Goal: Information Seeking & Learning: Learn about a topic

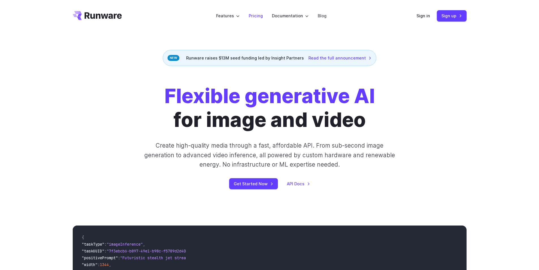
click at [257, 16] on link "Pricing" at bounding box center [256, 15] width 14 height 7
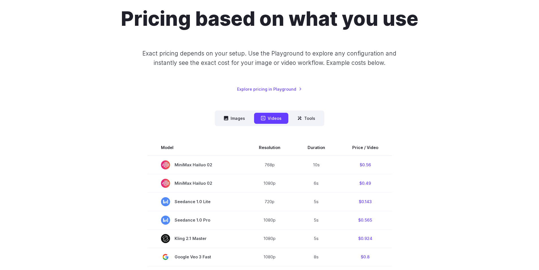
scroll to position [57, 0]
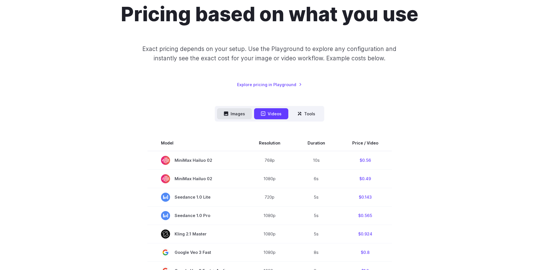
click at [241, 115] on button "Images" at bounding box center [234, 113] width 35 height 11
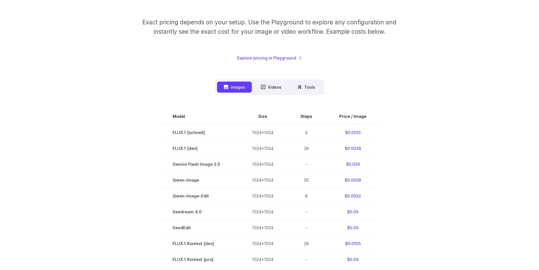
scroll to position [85, 0]
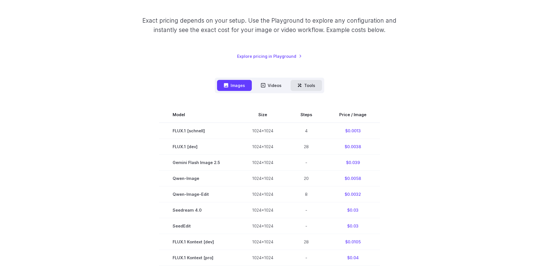
click at [303, 88] on button "Tools" at bounding box center [305, 85] width 31 height 11
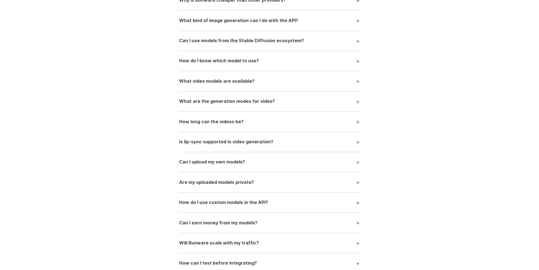
scroll to position [817, 0]
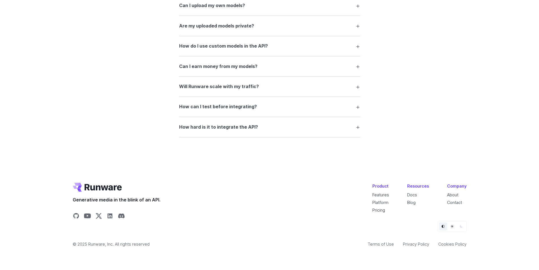
click at [264, 133] on details "How hard is it to integrate the API? It’s designed for developers. The API is w…" at bounding box center [269, 127] width 181 height 20
click at [350, 130] on summary "How hard is it to integrate the API?" at bounding box center [269, 126] width 181 height 11
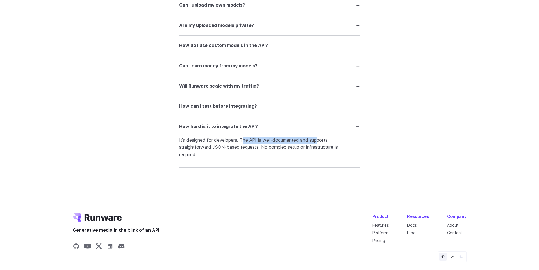
drag, startPoint x: 244, startPoint y: 140, endPoint x: 321, endPoint y: 141, distance: 77.5
click at [320, 141] on p "It’s designed for developers. The API is well-documented and supports straightf…" at bounding box center [269, 147] width 181 height 22
click at [321, 141] on p "It’s designed for developers. The API is well-documented and supports straightf…" at bounding box center [269, 147] width 181 height 22
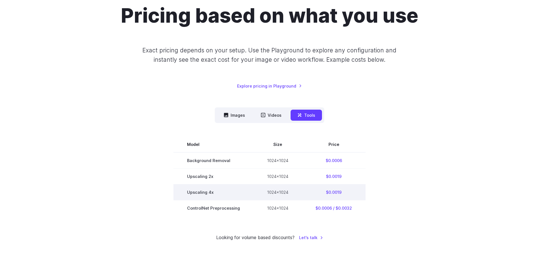
scroll to position [57, 0]
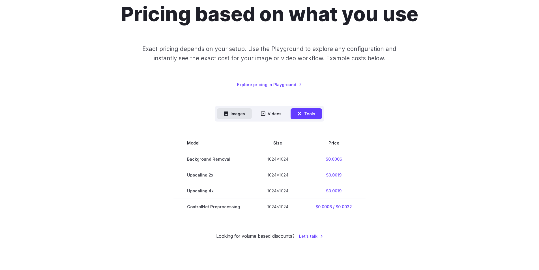
click at [237, 111] on button "Images" at bounding box center [234, 113] width 35 height 11
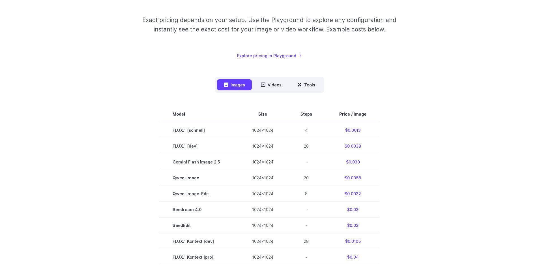
scroll to position [85, 0]
click at [431, 101] on div "Model Size Steps Price / Image FLUX.1 [schnell] 1024x1024 4 $0.0013 FLUX.1 [dev…" at bounding box center [270, 266] width 394 height 346
click at [281, 89] on button "Videos" at bounding box center [271, 85] width 34 height 11
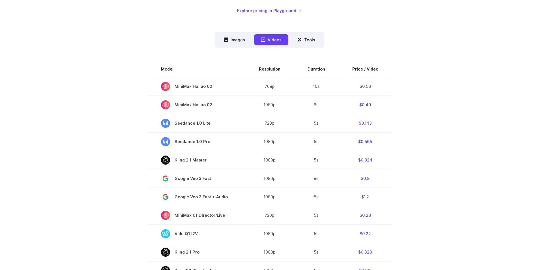
scroll to position [141, 0]
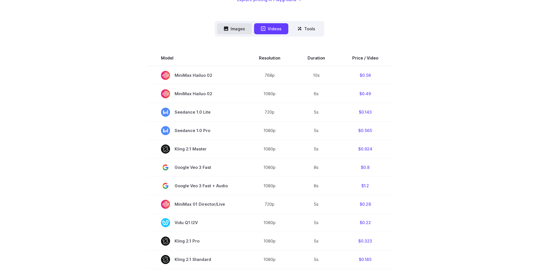
click at [243, 29] on button "Images" at bounding box center [234, 28] width 35 height 11
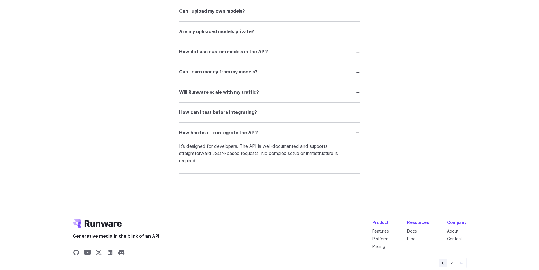
scroll to position [1075, 0]
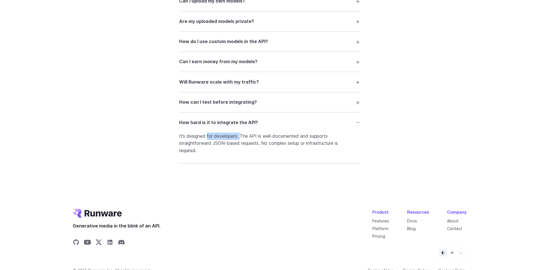
drag, startPoint x: 242, startPoint y: 138, endPoint x: 270, endPoint y: 139, distance: 28.9
click at [256, 139] on p "It’s designed for developers. The API is well-documented and supports straightf…" at bounding box center [269, 143] width 181 height 22
click at [270, 139] on p "It’s designed for developers. The API is well-documented and supports straightf…" at bounding box center [269, 143] width 181 height 22
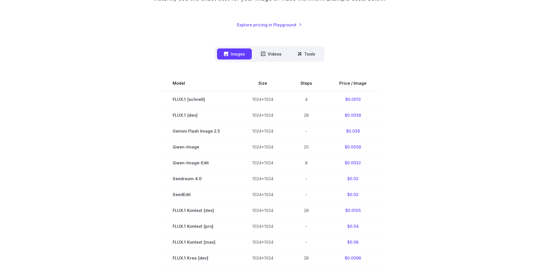
scroll to position [57, 0]
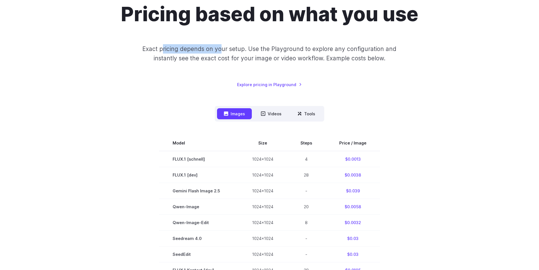
drag, startPoint x: 163, startPoint y: 51, endPoint x: 266, endPoint y: 44, distance: 102.7
click at [262, 44] on div "Pricing based on what you use Exact pricing depends on your setup. Use the Play…" at bounding box center [270, 44] width 394 height 85
click at [267, 44] on div "Pricing based on what you use Exact pricing depends on your setup. Use the Play…" at bounding box center [270, 44] width 394 height 85
click at [276, 49] on p "Exact pricing depends on your setup. Use the Playground to explore any configur…" at bounding box center [269, 53] width 275 height 19
click at [294, 49] on p "Exact pricing depends on your setup. Use the Playground to explore any configur…" at bounding box center [269, 53] width 275 height 19
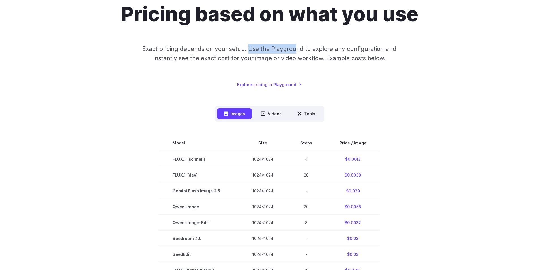
drag, startPoint x: 251, startPoint y: 49, endPoint x: 342, endPoint y: 49, distance: 91.9
click at [333, 48] on p "Exact pricing depends on your setup. Use the Playground to explore any configur…" at bounding box center [269, 53] width 275 height 19
click at [355, 49] on p "Exact pricing depends on your setup. Use the Playground to explore any configur…" at bounding box center [269, 53] width 275 height 19
drag, startPoint x: 298, startPoint y: 50, endPoint x: 426, endPoint y: 51, distance: 127.8
click at [421, 51] on div "Pricing based on what you use Exact pricing depends on your setup. Use the Play…" at bounding box center [270, 44] width 394 height 85
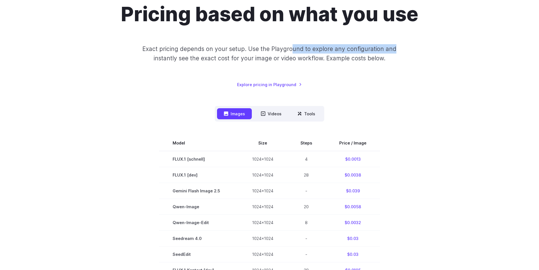
click at [428, 51] on div "Pricing based on what you use Exact pricing depends on your setup. Use the Play…" at bounding box center [270, 44] width 394 height 85
drag, startPoint x: 359, startPoint y: 50, endPoint x: 408, endPoint y: 51, distance: 49.2
click at [408, 51] on div "Pricing based on what you use Exact pricing depends on your setup. Use the Play…" at bounding box center [270, 44] width 394 height 85
drag, startPoint x: 334, startPoint y: 48, endPoint x: 381, endPoint y: 49, distance: 46.7
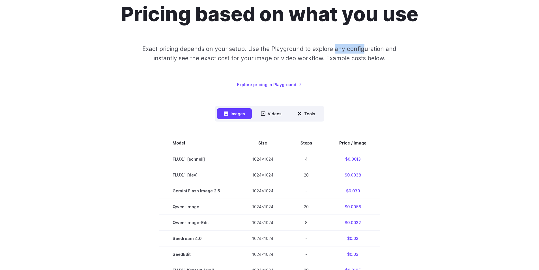
click at [381, 49] on p "Exact pricing depends on your setup. Use the Playground to explore any configur…" at bounding box center [269, 53] width 275 height 19
click at [388, 49] on p "Exact pricing depends on your setup. Use the Playground to explore any configur…" at bounding box center [269, 53] width 275 height 19
drag, startPoint x: 165, startPoint y: 57, endPoint x: 208, endPoint y: 59, distance: 43.6
click at [208, 59] on p "Exact pricing depends on your setup. Use the Playground to explore any configur…" at bounding box center [269, 53] width 275 height 19
click at [214, 59] on p "Exact pricing depends on your setup. Use the Playground to explore any configur…" at bounding box center [269, 53] width 275 height 19
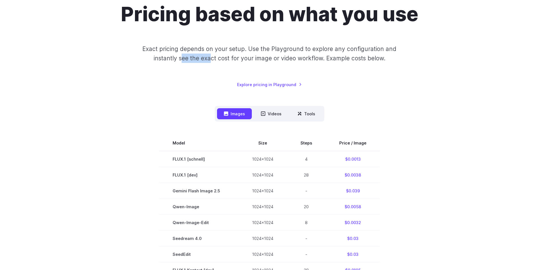
drag, startPoint x: 181, startPoint y: 59, endPoint x: 242, endPoint y: 59, distance: 61.1
click at [230, 58] on p "Exact pricing depends on your setup. Use the Playground to explore any configur…" at bounding box center [269, 53] width 275 height 19
drag, startPoint x: 242, startPoint y: 59, endPoint x: 215, endPoint y: 59, distance: 26.9
click at [241, 59] on p "Exact pricing depends on your setup. Use the Playground to explore any configur…" at bounding box center [269, 53] width 275 height 19
drag, startPoint x: 243, startPoint y: 60, endPoint x: 294, endPoint y: 63, distance: 51.0
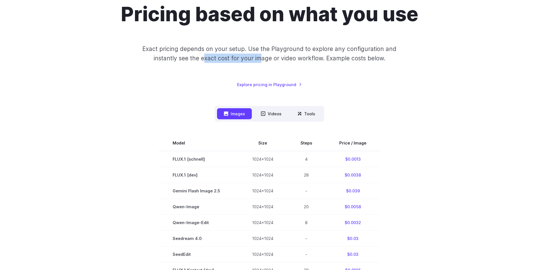
click at [292, 63] on p "Exact pricing depends on your setup. Use the Playground to explore any configur…" at bounding box center [269, 53] width 275 height 19
click at [294, 63] on p "Exact pricing depends on your setup. Use the Playground to explore any configur…" at bounding box center [269, 53] width 275 height 19
drag, startPoint x: 273, startPoint y: 59, endPoint x: 342, endPoint y: 57, distance: 69.3
click at [337, 57] on p "Exact pricing depends on your setup. Use the Playground to explore any configur…" at bounding box center [269, 53] width 275 height 19
drag, startPoint x: 342, startPoint y: 57, endPoint x: 319, endPoint y: 58, distance: 23.2
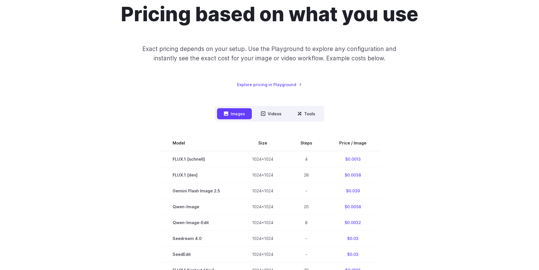
click at [341, 57] on p "Exact pricing depends on your setup. Use the Playground to explore any configur…" at bounding box center [269, 53] width 275 height 19
drag, startPoint x: 280, startPoint y: 58, endPoint x: 390, endPoint y: 60, distance: 110.0
click at [379, 60] on p "Exact pricing depends on your setup. Use the Playground to explore any configur…" at bounding box center [269, 53] width 275 height 19
drag, startPoint x: 393, startPoint y: 60, endPoint x: 357, endPoint y: 59, distance: 35.6
click at [392, 60] on p "Exact pricing depends on your setup. Use the Playground to explore any configur…" at bounding box center [269, 53] width 275 height 19
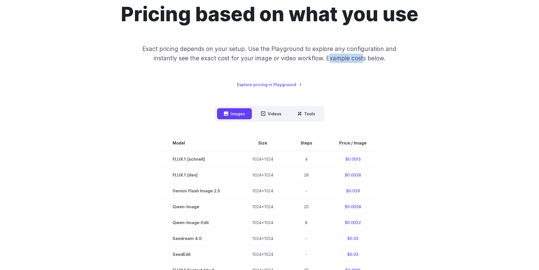
drag, startPoint x: 330, startPoint y: 58, endPoint x: 397, endPoint y: 61, distance: 66.5
click at [393, 61] on p "Exact pricing depends on your setup. Use the Playground to explore any configur…" at bounding box center [269, 53] width 275 height 19
click at [397, 61] on p "Exact pricing depends on your setup. Use the Playground to explore any configur…" at bounding box center [269, 53] width 275 height 19
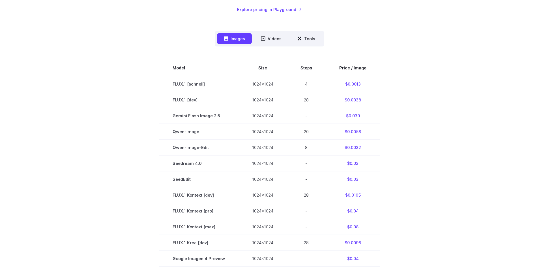
scroll to position [141, 0]
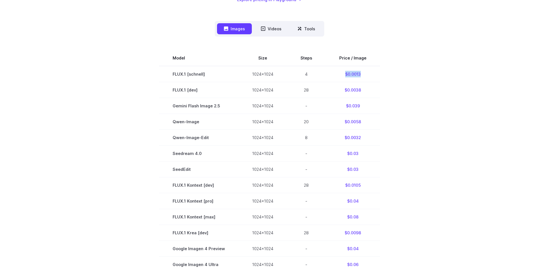
drag, startPoint x: 344, startPoint y: 72, endPoint x: 381, endPoint y: 76, distance: 37.8
click at [379, 76] on section "Model Size Steps Price / Image FLUX.1 [schnell] 1024x1024 4 $0.0013 FLUX.1 [dev…" at bounding box center [270, 216] width 394 height 333
click at [383, 76] on section "Model Size Steps Price / Image FLUX.1 [schnell] 1024x1024 4 $0.0013 FLUX.1 [dev…" at bounding box center [270, 216] width 394 height 333
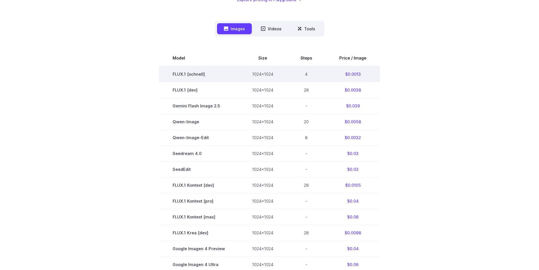
click at [346, 71] on td "$0.0013" at bounding box center [353, 74] width 54 height 16
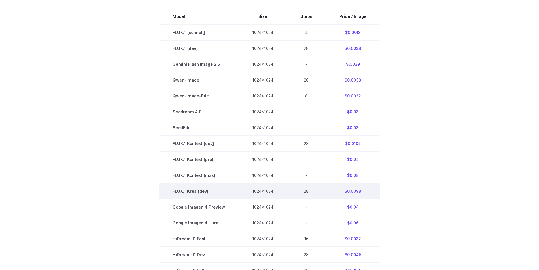
scroll to position [168, 0]
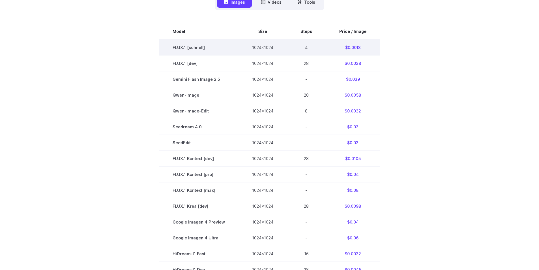
click at [255, 48] on td "1024x1024" at bounding box center [262, 47] width 48 height 16
click at [185, 48] on td "FLUX.1 [schnell]" at bounding box center [198, 47] width 79 height 16
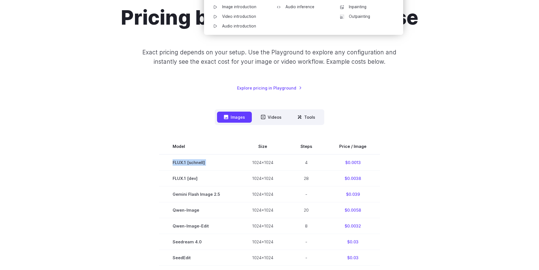
scroll to position [141, 0]
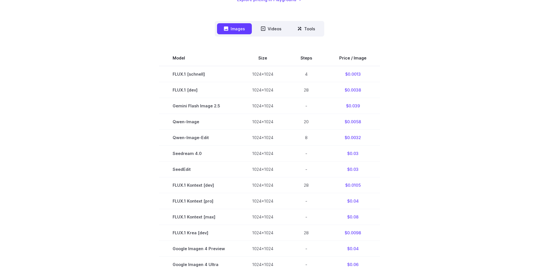
click at [474, 88] on div "Pricing based on what you use Exact pricing depends on your setup. Use the Play…" at bounding box center [269, 162] width 539 height 545
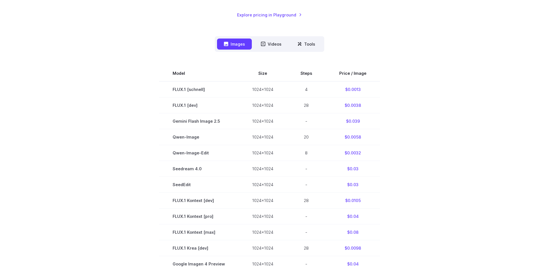
scroll to position [113, 0]
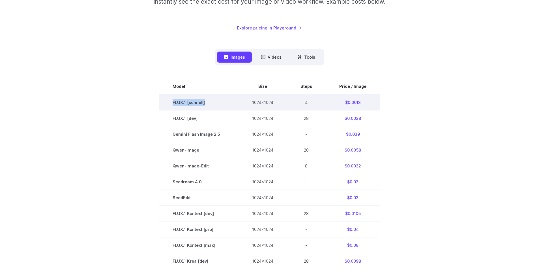
drag, startPoint x: 207, startPoint y: 102, endPoint x: 168, endPoint y: 102, distance: 39.6
click at [168, 102] on td "FLUX.1 [schnell]" at bounding box center [198, 102] width 79 height 16
click at [215, 108] on td "FLUX.1 [schnell]" at bounding box center [198, 102] width 79 height 16
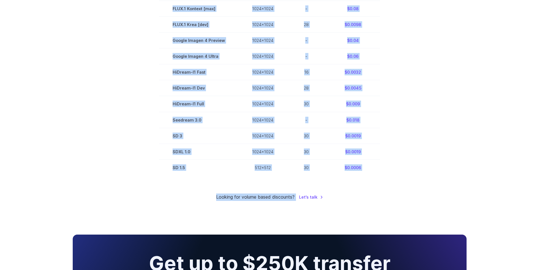
scroll to position [368, 0]
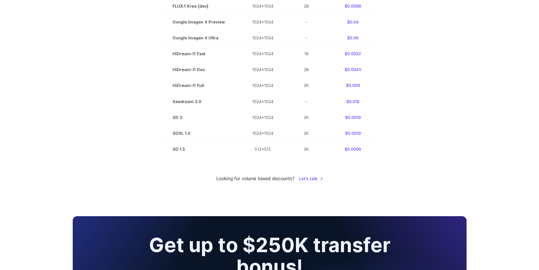
drag, startPoint x: 166, startPoint y: 84, endPoint x: 380, endPoint y: 150, distance: 224.2
copy table
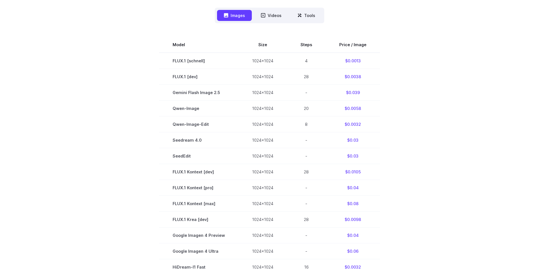
scroll to position [141, 0]
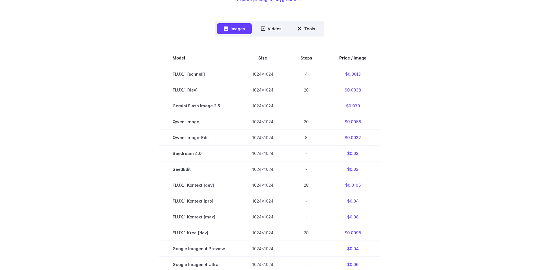
click at [394, 119] on section "Model Size Steps Price / Image FLUX.1 [schnell] 1024x1024 4 $0.0013 FLUX.1 [dev…" at bounding box center [270, 216] width 394 height 333
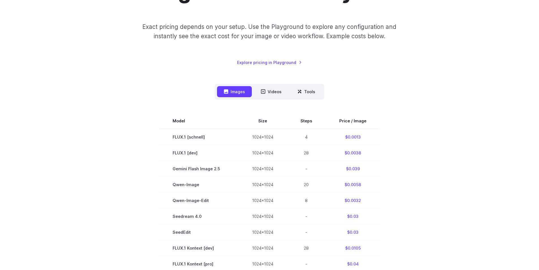
scroll to position [85, 0]
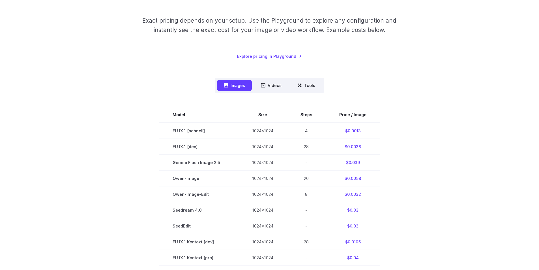
click at [408, 103] on div "Model Size Steps Price / Image FLUX.1 [schnell] 1024x1024 4 $0.0013 FLUX.1 [dev…" at bounding box center [270, 266] width 394 height 346
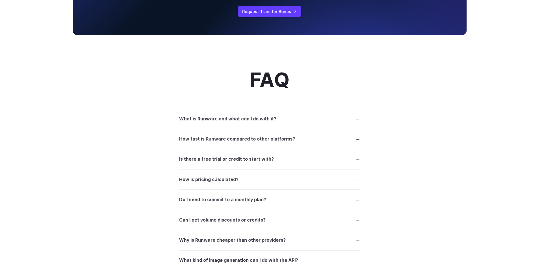
scroll to position [735, 0]
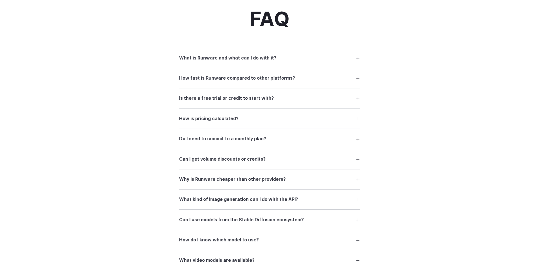
click at [317, 155] on summary "Can I get volume discounts or credits?" at bounding box center [269, 158] width 181 height 11
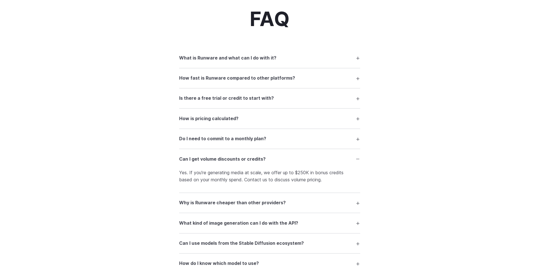
click at [317, 155] on summary "Can I get volume discounts or credits?" at bounding box center [269, 158] width 181 height 11
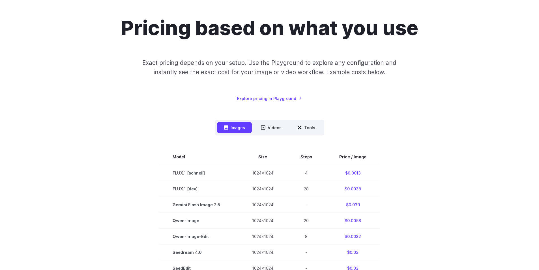
scroll to position [85, 0]
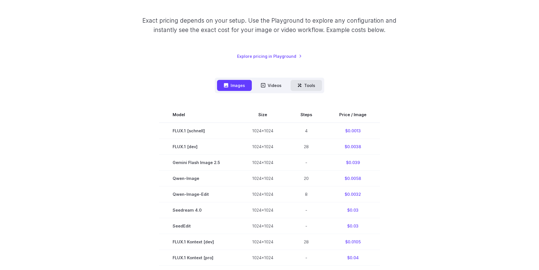
click at [303, 88] on button "Tools" at bounding box center [305, 85] width 31 height 11
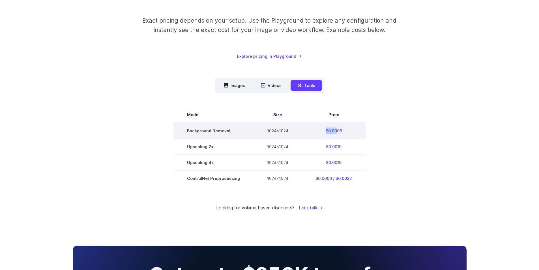
drag, startPoint x: 320, startPoint y: 130, endPoint x: 339, endPoint y: 130, distance: 18.4
click at [339, 130] on td "$0.0006" at bounding box center [334, 130] width 64 height 16
click at [342, 130] on td "$0.0006" at bounding box center [334, 130] width 64 height 16
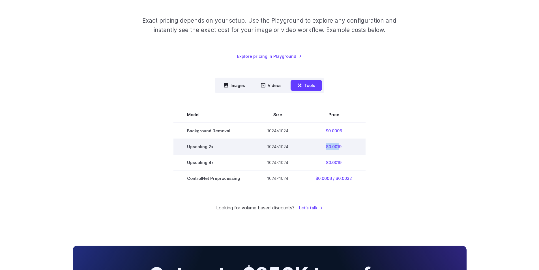
click at [340, 145] on td "$0.0019" at bounding box center [334, 146] width 64 height 16
click at [341, 145] on td "$0.0019" at bounding box center [334, 146] width 64 height 16
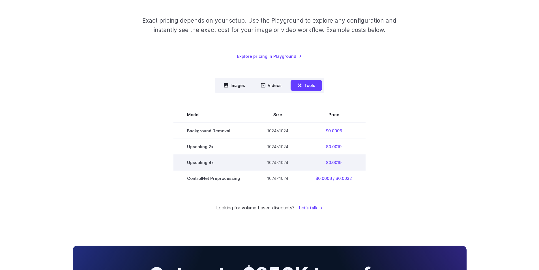
drag, startPoint x: 316, startPoint y: 165, endPoint x: 348, endPoint y: 165, distance: 31.1
click at [346, 165] on td "$0.0019" at bounding box center [334, 162] width 64 height 16
click at [349, 165] on td "$0.0019" at bounding box center [334, 162] width 64 height 16
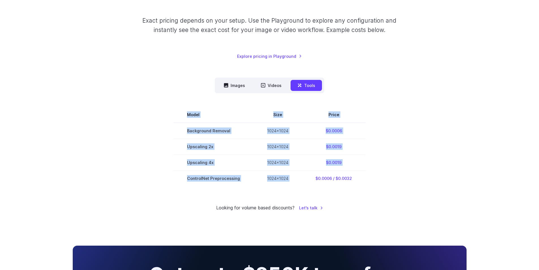
drag, startPoint x: 307, startPoint y: 177, endPoint x: 372, endPoint y: 179, distance: 65.4
click at [372, 179] on section "Model Size Price Background Removal 1024x1024 $0.0006 Upscaling 2x 1024x1024 $0…" at bounding box center [270, 146] width 394 height 79
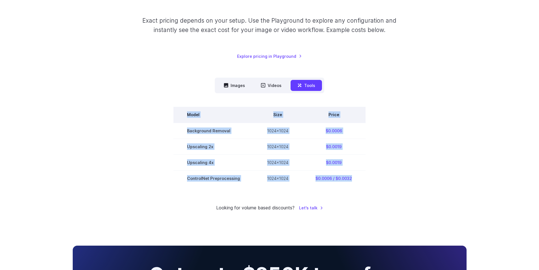
drag, startPoint x: 357, startPoint y: 178, endPoint x: 184, endPoint y: 115, distance: 184.6
click at [184, 115] on tbody "Model Size Price Background Removal 1024x1024 $0.0006 Upscaling 2x 1024x1024 $0…" at bounding box center [269, 146] width 192 height 79
click at [184, 115] on th "Model" at bounding box center [213, 115] width 80 height 16
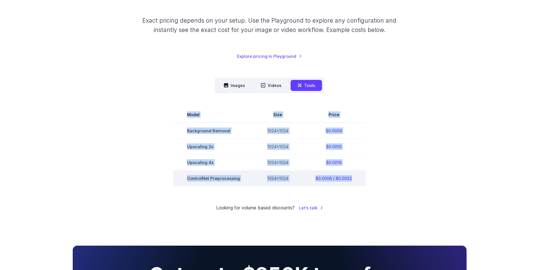
drag, startPoint x: 178, startPoint y: 109, endPoint x: 360, endPoint y: 178, distance: 194.2
click at [360, 178] on tbody "Model Size Price Background Removal 1024x1024 $0.0006 Upscaling 2x 1024x1024 $0…" at bounding box center [269, 146] width 192 height 79
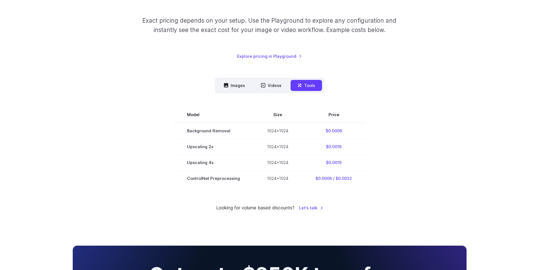
click at [378, 187] on div "Pricing based on what you use Exact pricing depends on your setup. Use the Play…" at bounding box center [270, 92] width 394 height 237
drag, startPoint x: 376, startPoint y: 185, endPoint x: 170, endPoint y: 116, distance: 217.0
click at [170, 116] on section "Model Size Price Background Removal 1024x1024 $0.0006 Upscaling 2x 1024x1024 $0…" at bounding box center [270, 146] width 394 height 79
drag, startPoint x: 171, startPoint y: 106, endPoint x: 384, endPoint y: 182, distance: 225.6
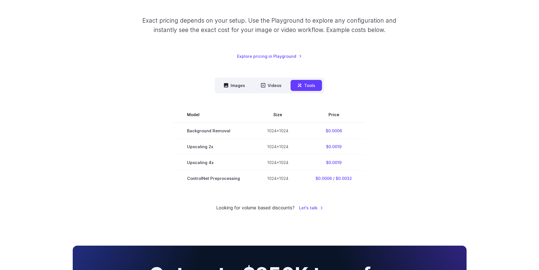
click at [385, 182] on div "Model Size Steps Price / Image FLUX.1 [schnell] 1024x1024 4 $0.0013 FLUX.1 [dev…" at bounding box center [270, 139] width 394 height 93
click at [383, 182] on section "Model Size Price Background Removal 1024x1024 $0.0006 Upscaling 2x 1024x1024 $0…" at bounding box center [270, 146] width 394 height 79
drag, startPoint x: 385, startPoint y: 183, endPoint x: 136, endPoint y: 115, distance: 258.5
click at [136, 115] on section "Model Size Price Background Removal 1024x1024 $0.0006 Upscaling 2x 1024x1024 $0…" at bounding box center [270, 146] width 394 height 79
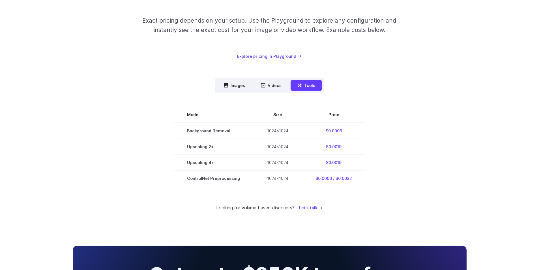
drag, startPoint x: 137, startPoint y: 114, endPoint x: 406, endPoint y: 187, distance: 278.8
click at [406, 187] on div "Pricing based on what you use Exact pricing depends on your setup. Use the Play…" at bounding box center [270, 92] width 394 height 237
drag, startPoint x: 381, startPoint y: 184, endPoint x: 152, endPoint y: 112, distance: 240.0
click at [152, 112] on section "Model Size Price Background Removal 1024x1024 $0.0006 Upscaling 2x 1024x1024 $0…" at bounding box center [270, 146] width 394 height 79
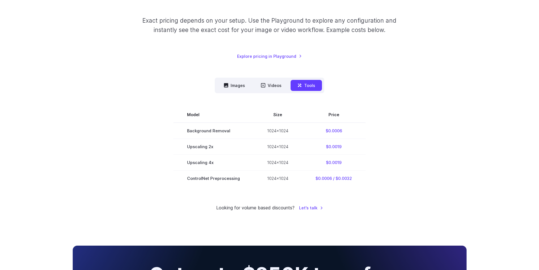
click at [152, 112] on section "Model Size Price Background Removal 1024x1024 $0.0006 Upscaling 2x 1024x1024 $0…" at bounding box center [270, 146] width 394 height 79
click at [373, 94] on div "Model Size Steps Price / Image FLUX.1 [schnell] 1024x1024 4 $0.0013 FLUX.1 [dev…" at bounding box center [270, 139] width 394 height 93
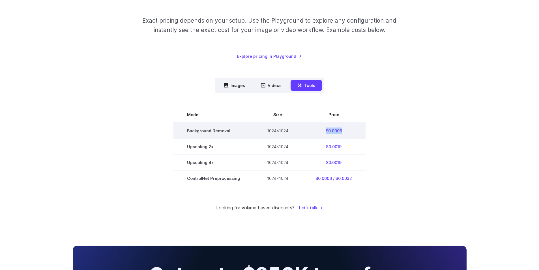
drag, startPoint x: 311, startPoint y: 130, endPoint x: 353, endPoint y: 130, distance: 41.6
click at [353, 130] on td "$0.0006" at bounding box center [334, 130] width 64 height 16
drag, startPoint x: 347, startPoint y: 130, endPoint x: 305, endPoint y: 130, distance: 41.3
click at [305, 130] on td "$0.0006" at bounding box center [334, 130] width 64 height 16
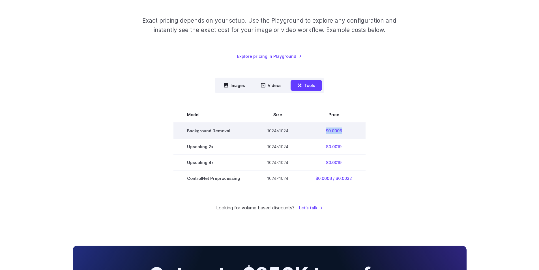
click at [316, 129] on td "$0.0006" at bounding box center [334, 130] width 64 height 16
click at [328, 129] on td "$0.0006" at bounding box center [334, 130] width 64 height 16
drag, startPoint x: 316, startPoint y: 132, endPoint x: 357, endPoint y: 130, distance: 40.8
click at [357, 130] on td "$0.0006" at bounding box center [334, 130] width 64 height 16
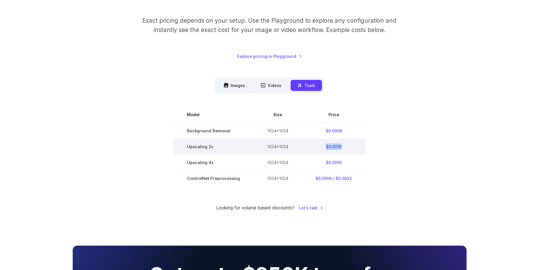
drag, startPoint x: 324, startPoint y: 145, endPoint x: 353, endPoint y: 150, distance: 29.6
click at [353, 150] on td "$0.0019" at bounding box center [334, 146] width 64 height 16
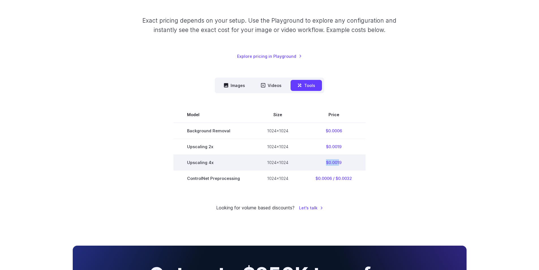
drag, startPoint x: 325, startPoint y: 162, endPoint x: 342, endPoint y: 162, distance: 17.0
click at [341, 162] on td "$0.0019" at bounding box center [334, 162] width 64 height 16
click at [342, 162] on td "$0.0019" at bounding box center [334, 162] width 64 height 16
